Goal: Navigation & Orientation: Find specific page/section

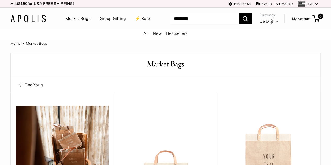
click at [125, 16] on link "Group Gifting" at bounding box center [113, 19] width 26 height 8
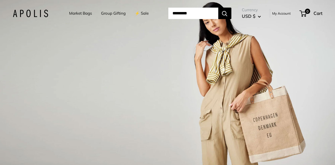
click at [38, 17] on img at bounding box center [30, 14] width 35 height 8
